Goal: Task Accomplishment & Management: Use online tool/utility

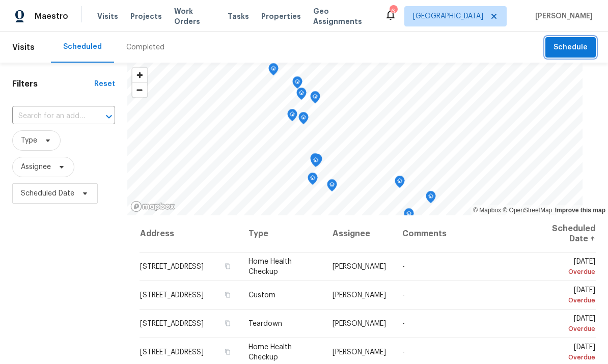
click at [572, 54] on button "Schedule" at bounding box center [570, 47] width 50 height 21
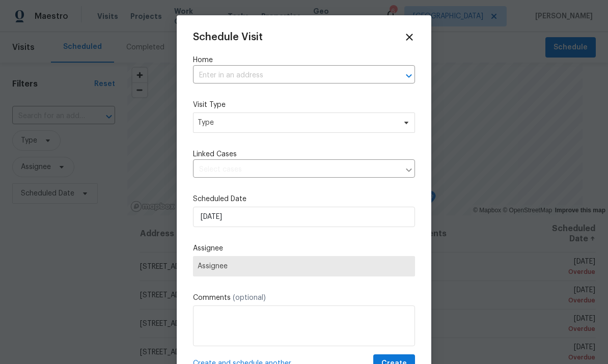
click at [336, 72] on input "text" at bounding box center [289, 76] width 193 height 16
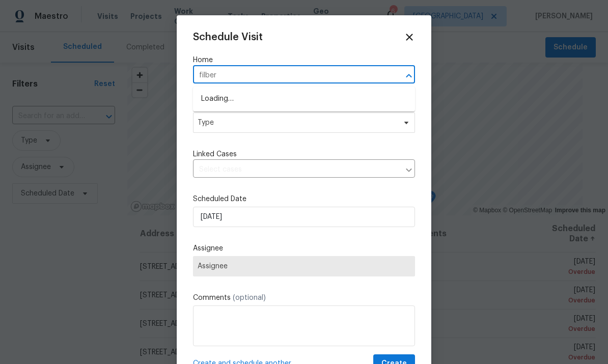
type input "filbert"
click at [320, 102] on li "[STREET_ADDRESS]" at bounding box center [304, 99] width 222 height 17
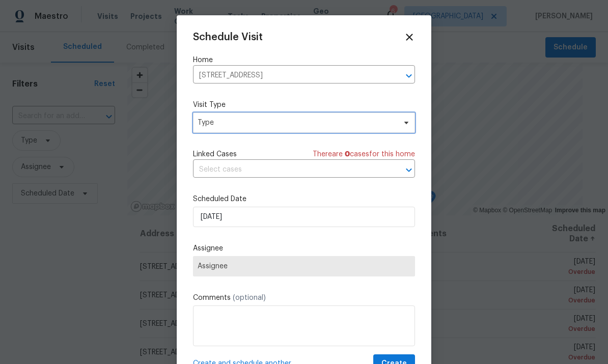
click at [374, 123] on span "Type" at bounding box center [296, 123] width 198 height 10
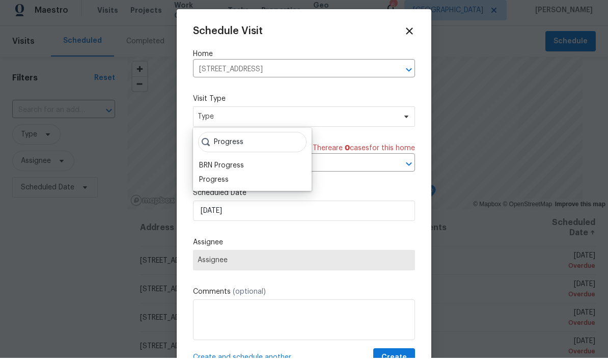
scroll to position [6, 0]
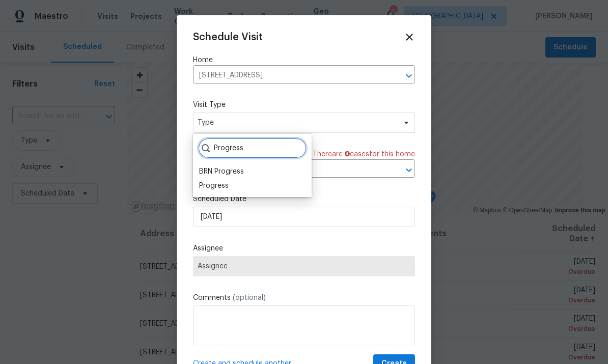
type input "Progress"
click at [226, 183] on div "Progress" at bounding box center [214, 186] width 30 height 10
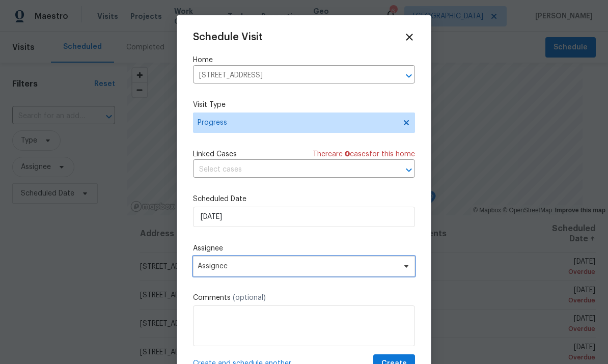
click at [285, 259] on span "Assignee" at bounding box center [304, 266] width 222 height 20
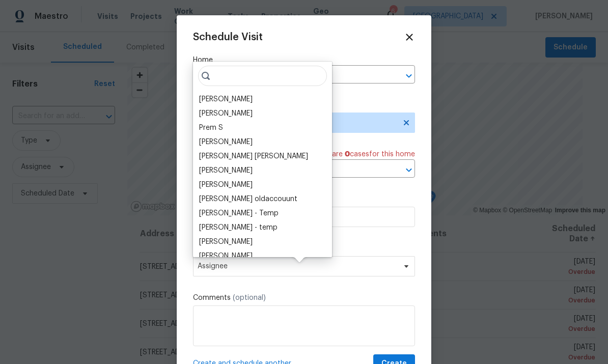
click at [262, 92] on div "[PERSON_NAME]" at bounding box center [262, 99] width 133 height 14
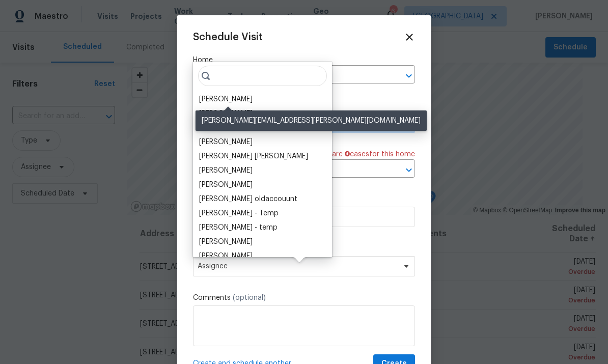
click at [257, 92] on div "[PERSON_NAME]" at bounding box center [262, 99] width 133 height 14
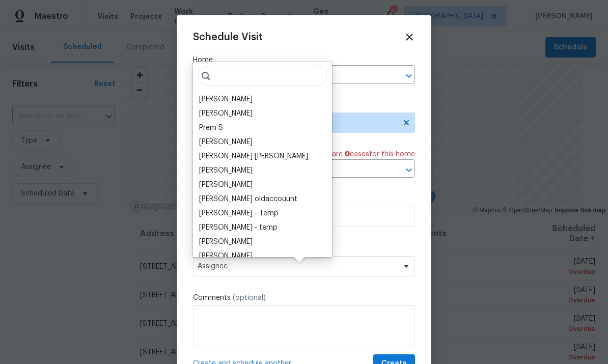
click at [252, 94] on div "[PERSON_NAME]" at bounding box center [225, 99] width 53 height 10
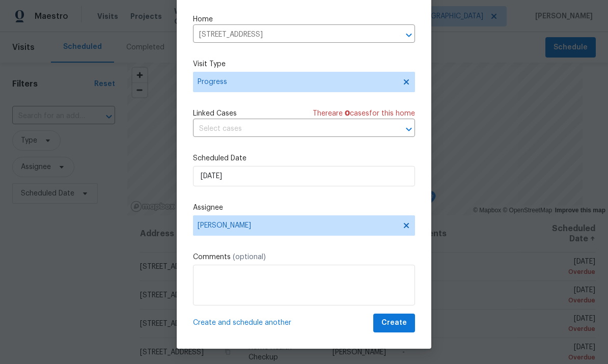
scroll to position [20, 0]
click at [391, 323] on span "Create" at bounding box center [393, 322] width 25 height 13
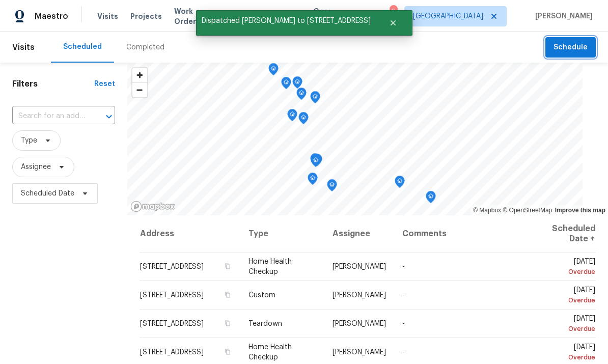
scroll to position [0, 0]
